Goal: Transaction & Acquisition: Purchase product/service

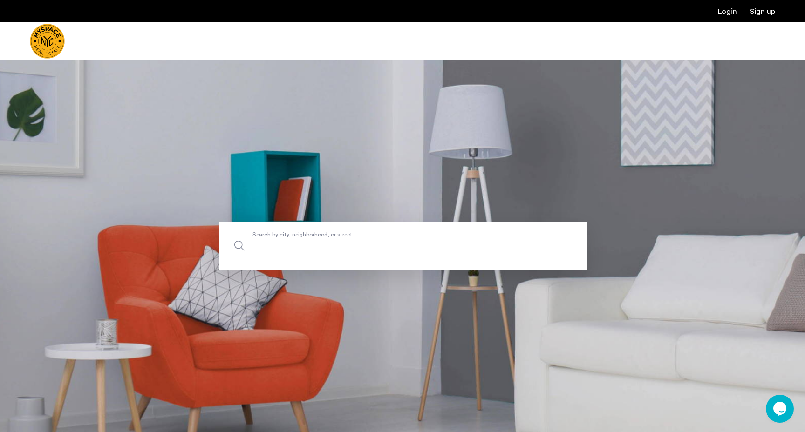
click at [268, 254] on input "Search by city, neighborhood, or street." at bounding box center [403, 246] width 368 height 48
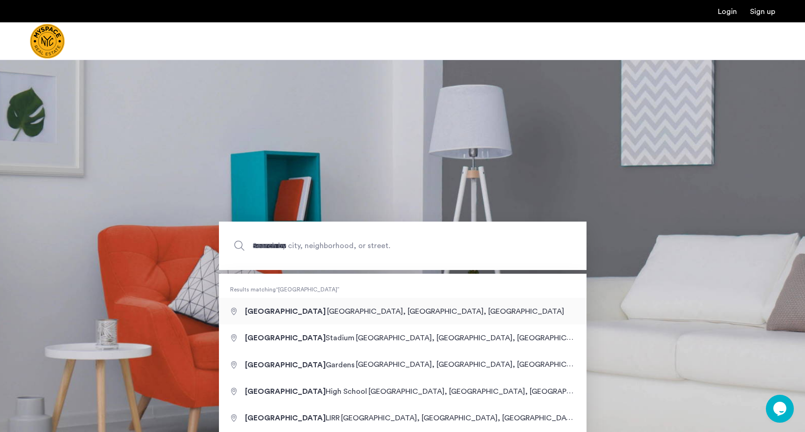
type input "**********"
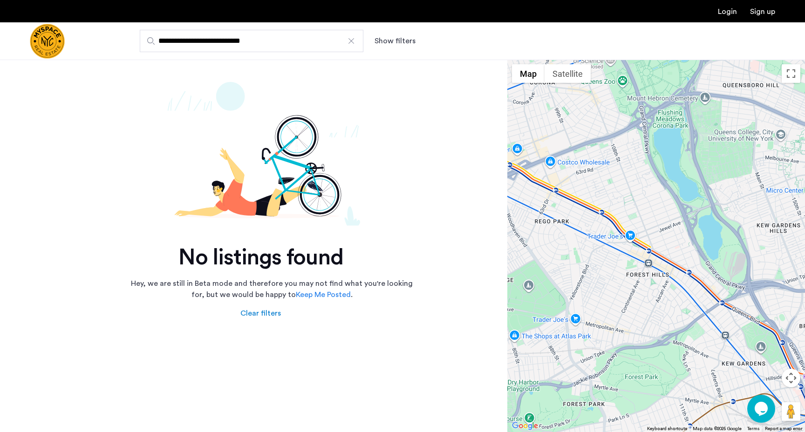
click at [347, 43] on div at bounding box center [351, 40] width 9 height 9
click at [347, 43] on input "**********" at bounding box center [252, 41] width 224 height 22
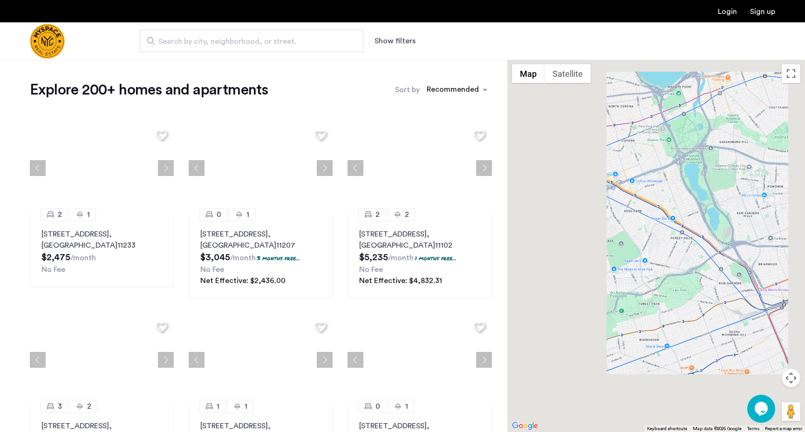
click at [291, 42] on span "Search by city, neighborhood, or street." at bounding box center [247, 41] width 179 height 11
click at [291, 42] on input "Search by city, neighborhood, or street." at bounding box center [252, 41] width 224 height 22
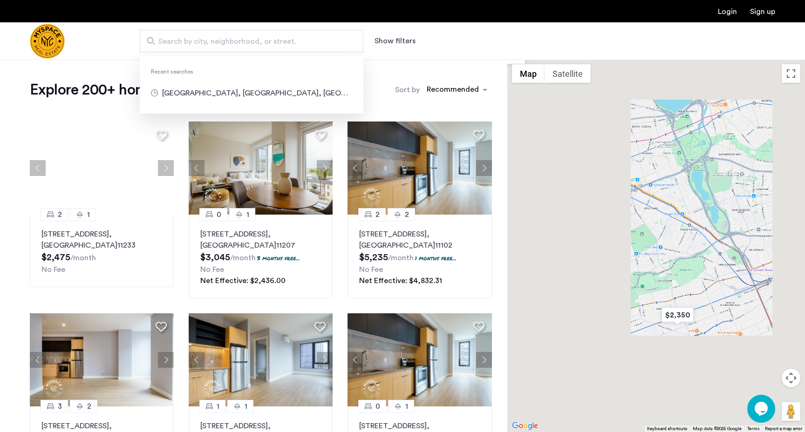
scroll to position [4, 0]
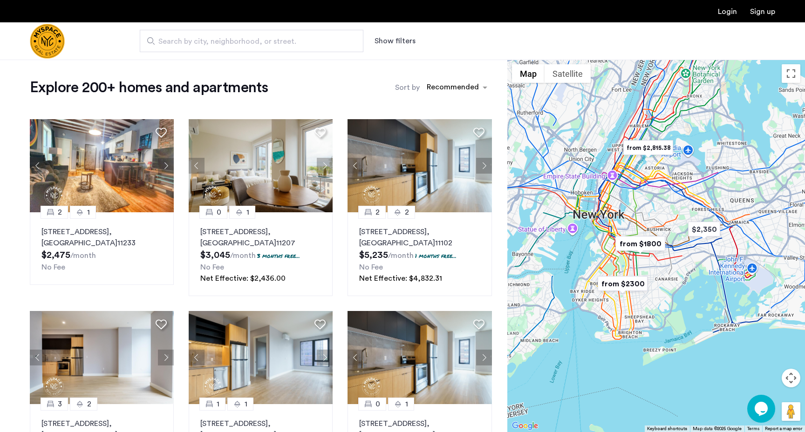
click at [396, 92] on label "Sort by" at bounding box center [407, 87] width 25 height 11
click at [427, 92] on input "Sort by" at bounding box center [427, 89] width 0 height 7
click at [404, 41] on button "Show filters" at bounding box center [395, 40] width 41 height 11
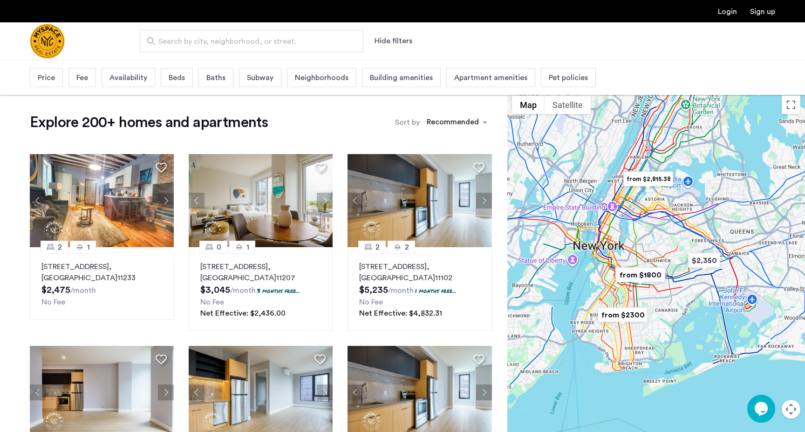
scroll to position [3, 0]
click at [541, 81] on div "Pet policies" at bounding box center [568, 77] width 55 height 19
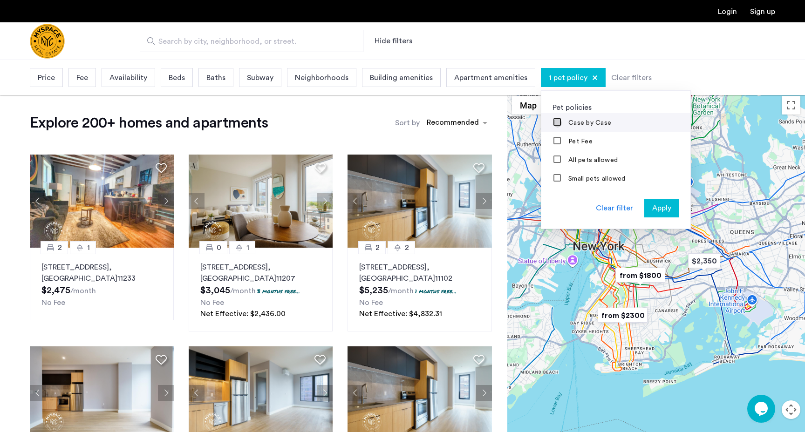
click at [554, 127] on div at bounding box center [558, 122] width 8 height 9
click at [658, 208] on span "Apply" at bounding box center [661, 208] width 19 height 11
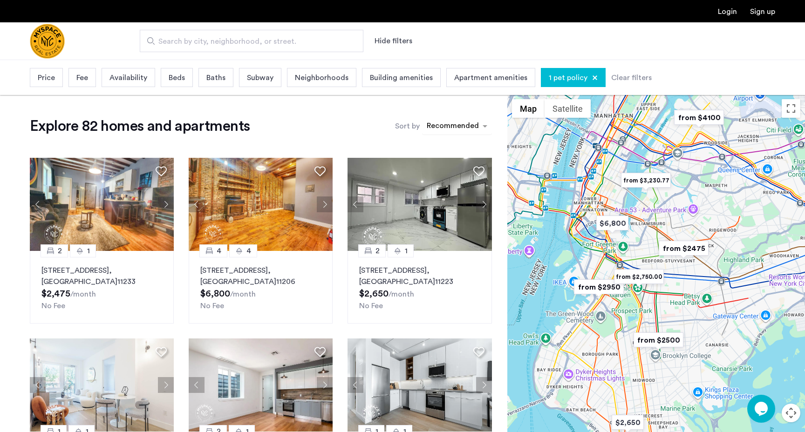
click at [468, 129] on div "sort-apartment" at bounding box center [452, 127] width 55 height 13
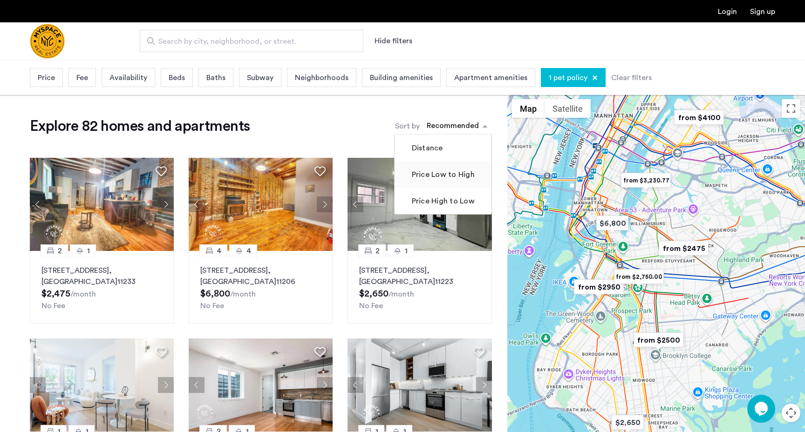
click at [479, 168] on mat-checkbox "Price Low to High" at bounding box center [443, 174] width 97 height 27
click at [466, 177] on label "Price Low to High" at bounding box center [442, 174] width 65 height 11
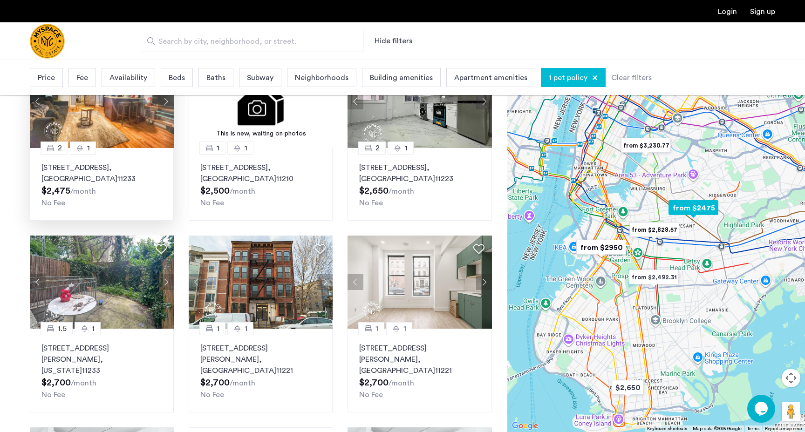
scroll to position [103, 0]
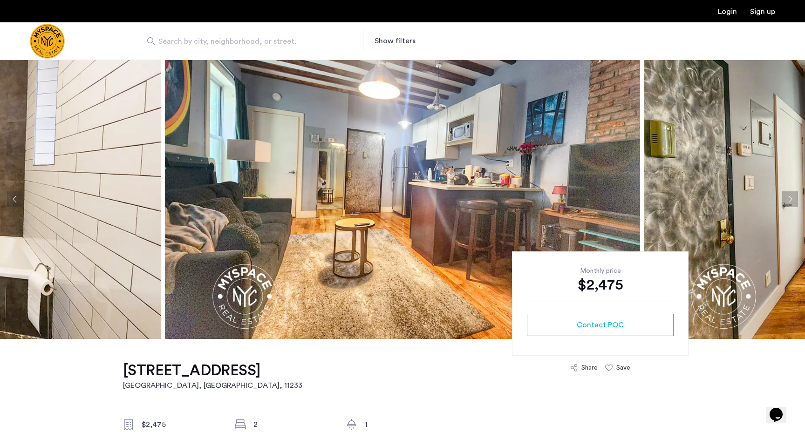
click at [444, 116] on img at bounding box center [402, 200] width 475 height 280
